Goal: Task Accomplishment & Management: Use online tool/utility

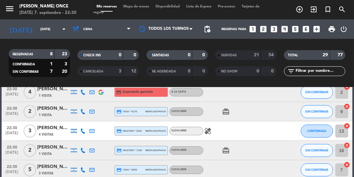
scroll to position [35, 0]
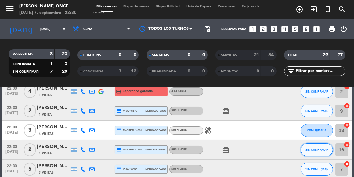
click at [322, 150] on span "SIN CONFIRMAR" at bounding box center [316, 150] width 23 height 4
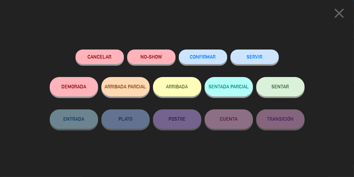
click at [264, 60] on button "SERVIR" at bounding box center [255, 56] width 48 height 15
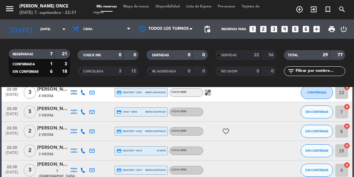
scroll to position [76, 0]
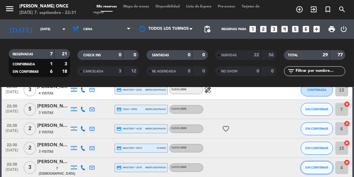
click at [318, 170] on button "SIN CONFIRMAR" at bounding box center [317, 167] width 32 height 13
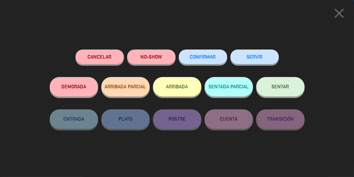
click at [263, 59] on button "SERVIR" at bounding box center [255, 56] width 48 height 15
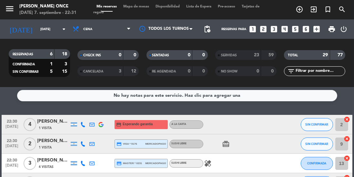
scroll to position [4, 0]
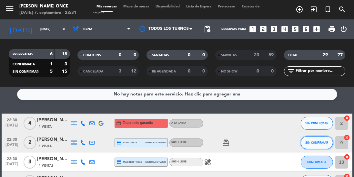
click at [319, 142] on span "SIN CONFIRMAR" at bounding box center [316, 142] width 23 height 4
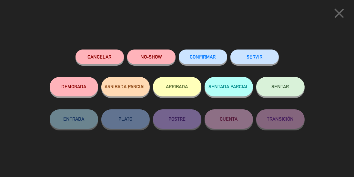
click at [258, 57] on button "SERVIR" at bounding box center [255, 56] width 48 height 15
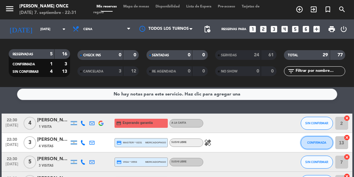
click at [323, 146] on button "CONFIRMADA" at bounding box center [317, 142] width 32 height 13
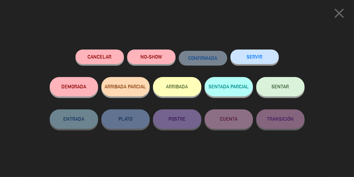
click at [261, 60] on button "SERVIR" at bounding box center [255, 56] width 48 height 15
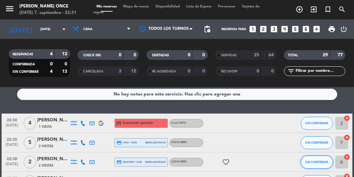
click at [317, 163] on span "SIN CONFIRMAR" at bounding box center [316, 162] width 23 height 4
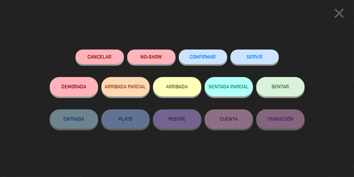
click at [263, 58] on button "SERVIR" at bounding box center [255, 56] width 48 height 15
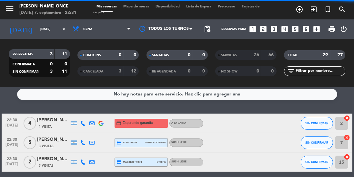
scroll to position [0, 0]
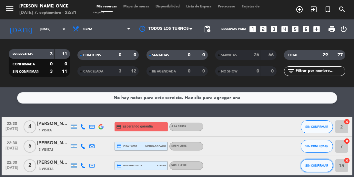
click at [317, 169] on button "SIN CONFIRMAR" at bounding box center [317, 165] width 32 height 13
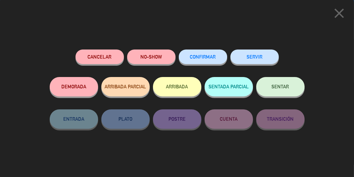
click at [267, 57] on button "SERVIR" at bounding box center [255, 56] width 48 height 15
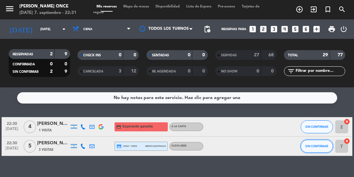
click at [312, 151] on button "SIN CONFIRMAR" at bounding box center [317, 145] width 32 height 13
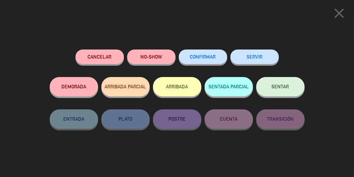
click at [265, 56] on button "SERVIR" at bounding box center [255, 56] width 48 height 15
